Goal: Check status: Check status

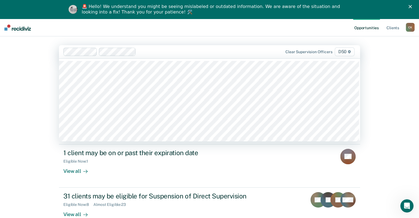
click at [145, 53] on div at bounding box center [202, 51] width 129 height 6
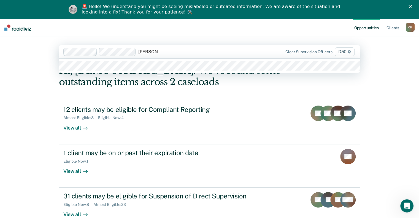
type input "emily will"
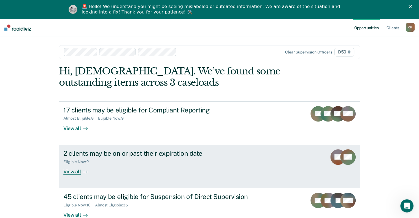
click at [247, 154] on div "2 clients may be on or past their expiration date" at bounding box center [159, 153] width 193 height 8
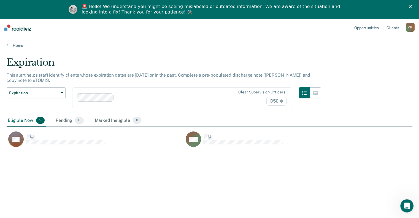
scroll to position [134, 401]
